Goal: Entertainment & Leisure: Consume media (video, audio)

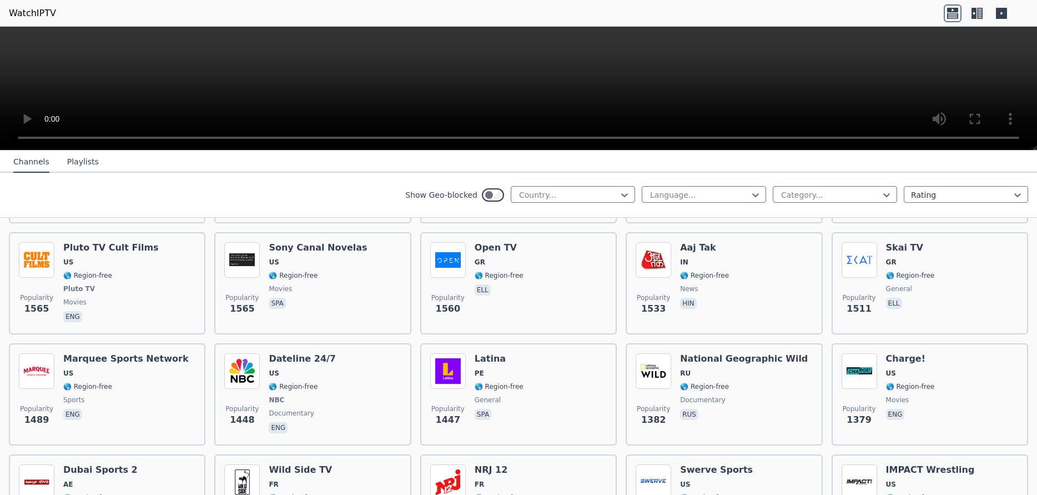
scroll to position [1055, 0]
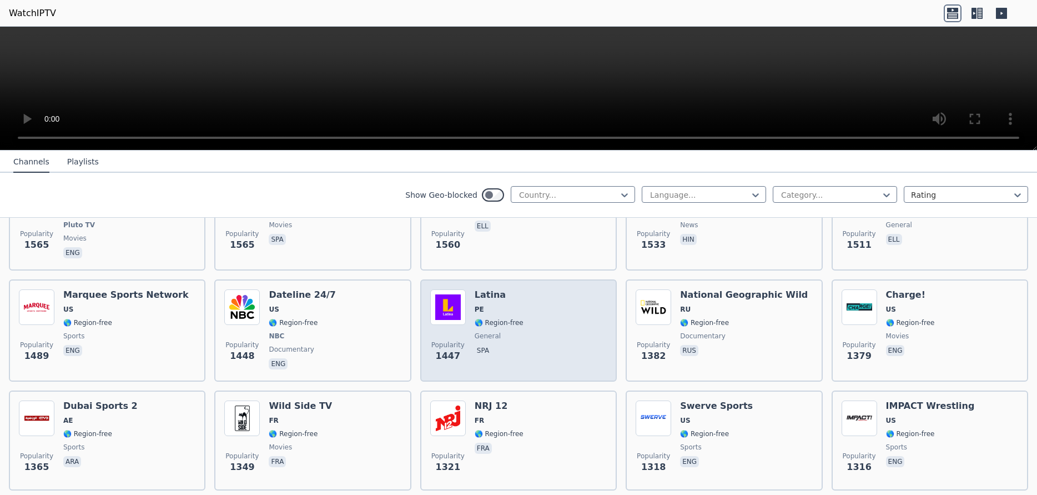
click at [494, 332] on span "general" at bounding box center [499, 336] width 49 height 9
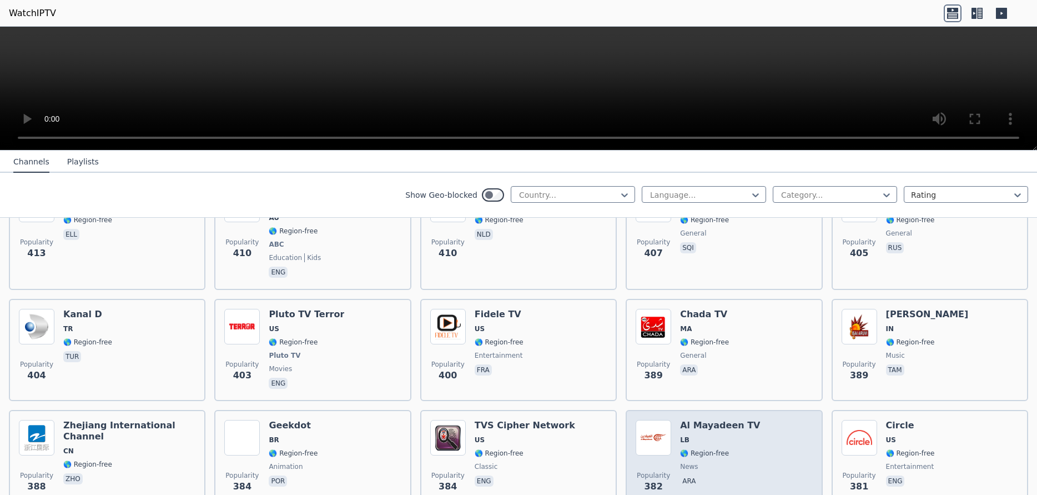
scroll to position [5296, 0]
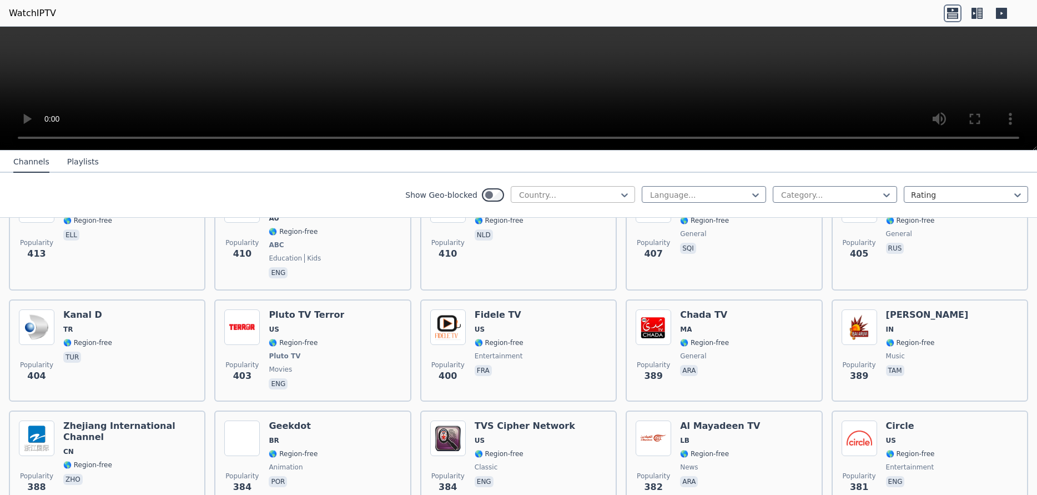
click at [601, 193] on div at bounding box center [568, 194] width 101 height 11
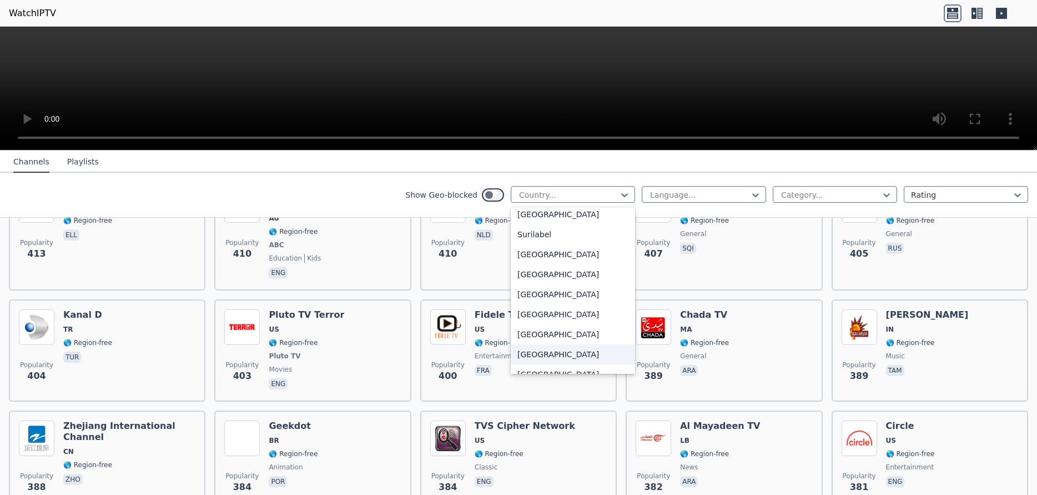
scroll to position [3554, 0]
click at [546, 257] on div "[GEOGRAPHIC_DATA]" at bounding box center [573, 255] width 124 height 20
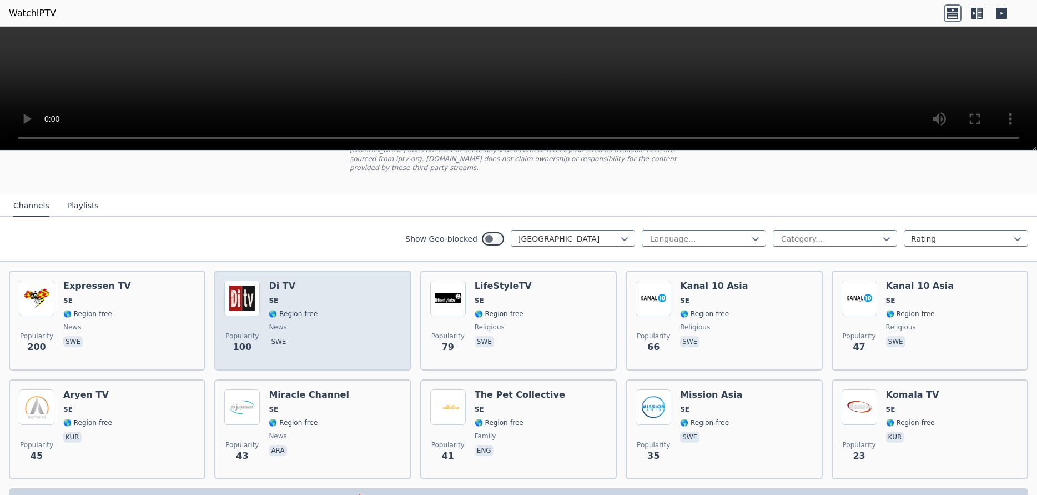
scroll to position [100, 0]
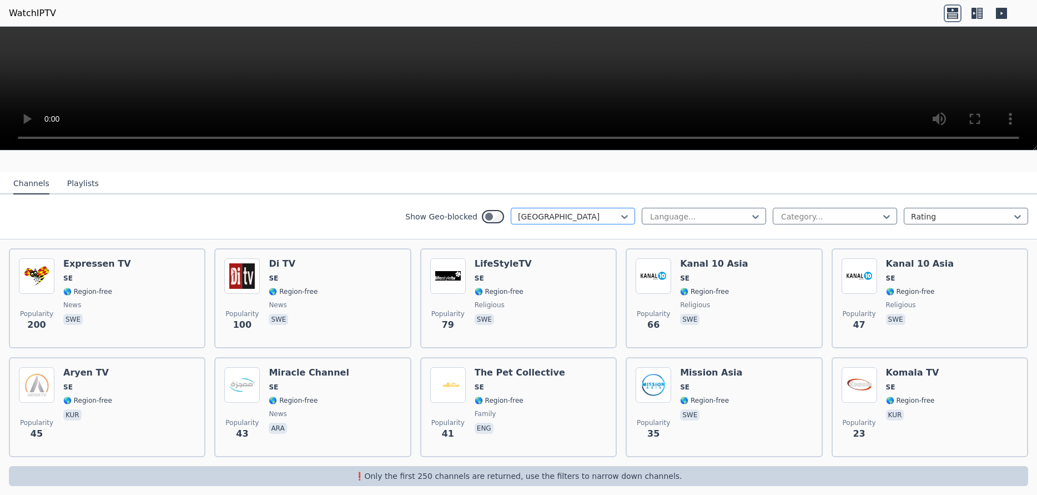
click at [561, 211] on div at bounding box center [568, 216] width 101 height 11
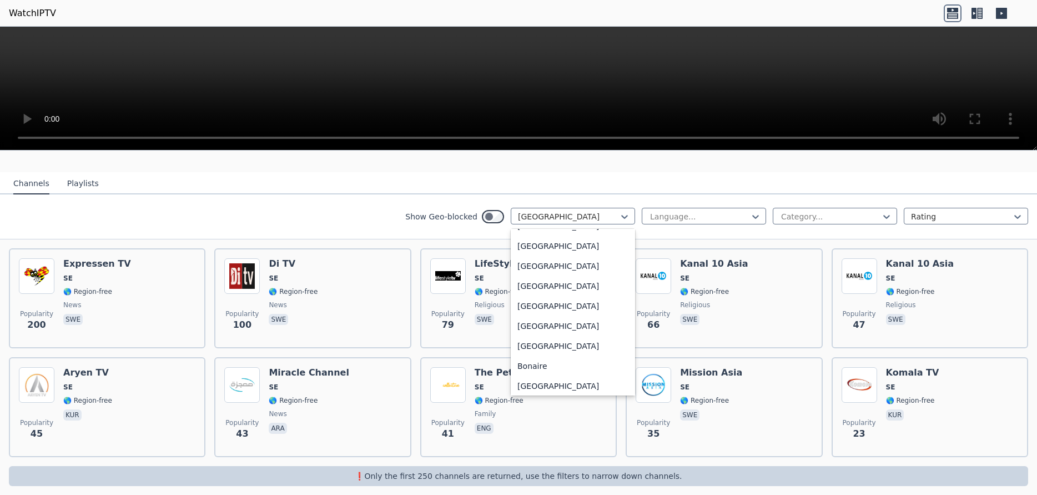
scroll to position [0, 0]
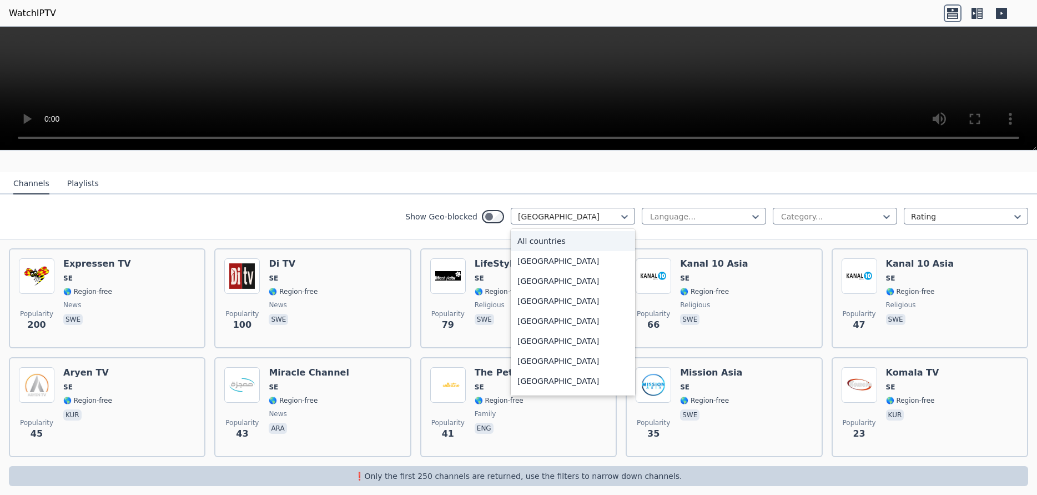
click at [541, 231] on div "All countries" at bounding box center [573, 241] width 124 height 20
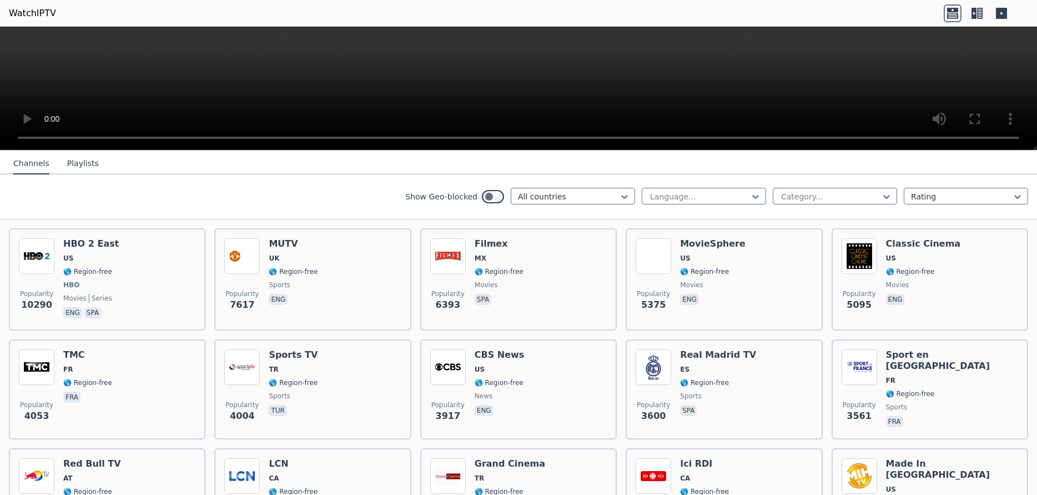
scroll to position [100, 0]
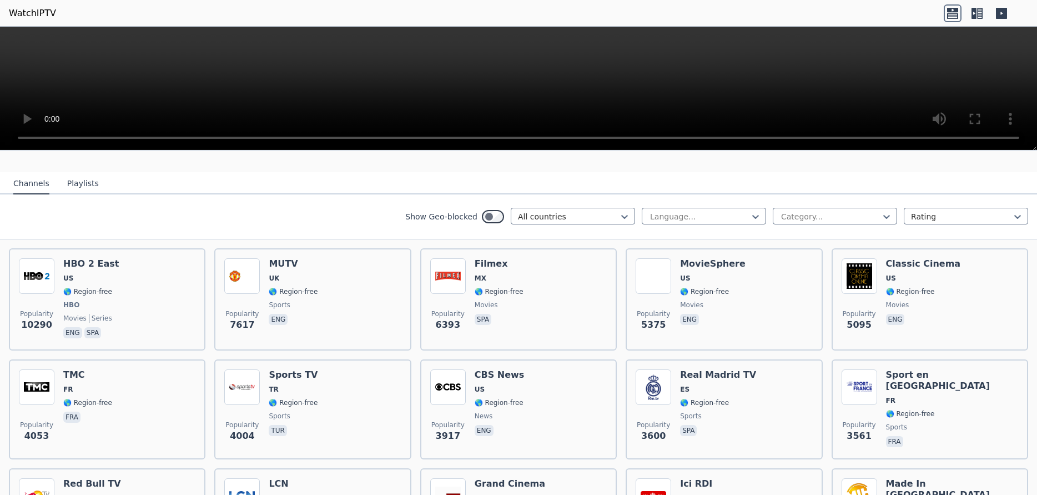
click at [976, 12] on icon at bounding box center [974, 13] width 5 height 11
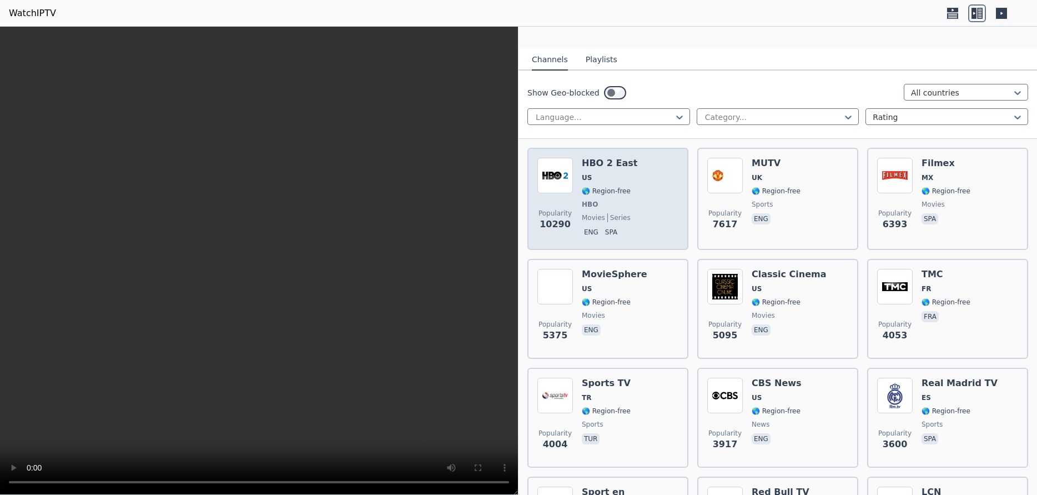
click at [630, 192] on div "Popularity 10290 HBO 2 East US 🌎 Region-free HBO movies series eng spa" at bounding box center [608, 199] width 141 height 82
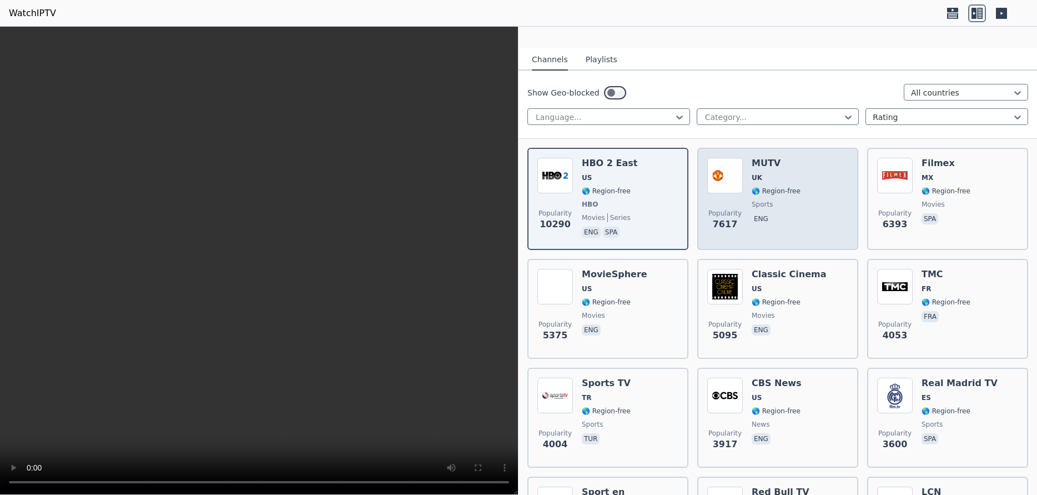
click at [790, 202] on div "MUTV UK 🌎 Region-free sports eng" at bounding box center [776, 199] width 49 height 82
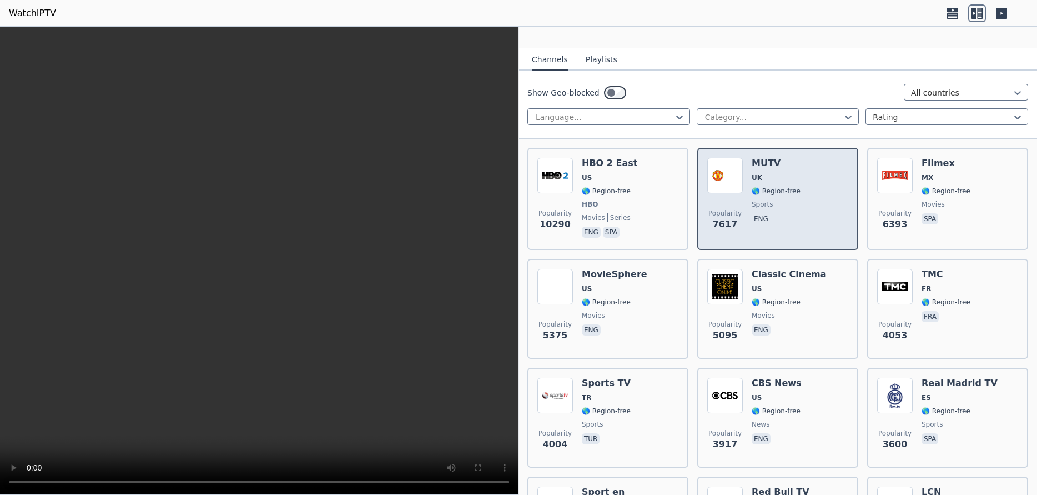
click at [790, 202] on div "MUTV UK 🌎 Region-free sports eng" at bounding box center [776, 199] width 49 height 82
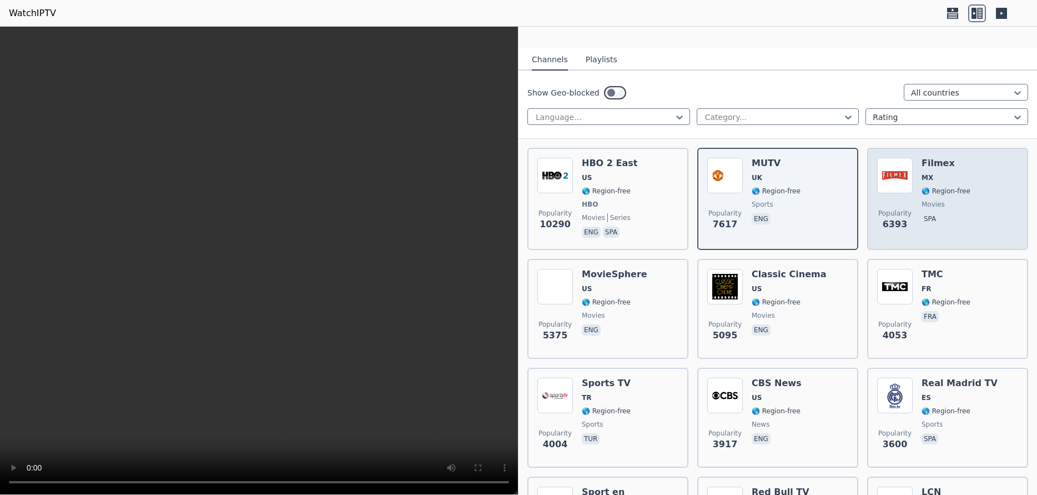
click at [970, 212] on div "Popularity 6393 Filmex MX 🌎 Region-free movies spa" at bounding box center [947, 199] width 141 height 82
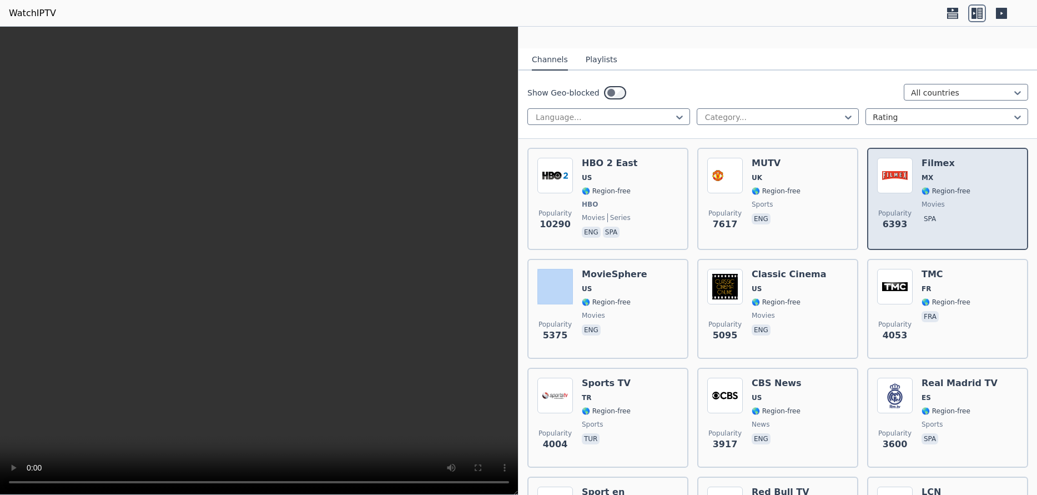
click at [970, 212] on div "Popularity 6393 Filmex MX 🌎 Region-free movies spa" at bounding box center [947, 199] width 141 height 82
